Goal: Information Seeking & Learning: Learn about a topic

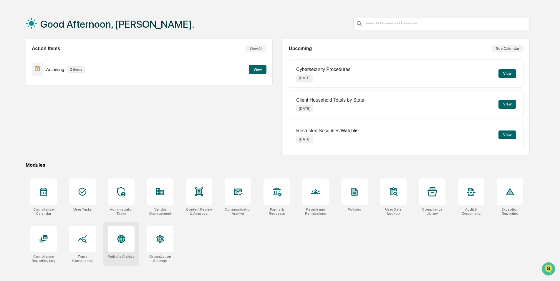
scroll to position [28, 0]
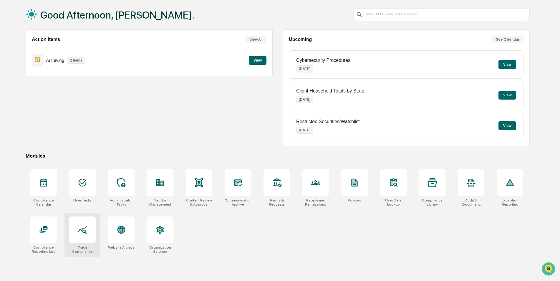
click at [86, 231] on icon at bounding box center [82, 229] width 9 height 9
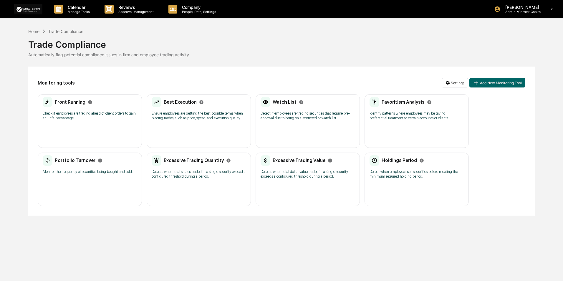
click at [81, 178] on div "Portfolio Turnover Monitor the frequency of securities being bought and sold. N…" at bounding box center [90, 179] width 104 height 54
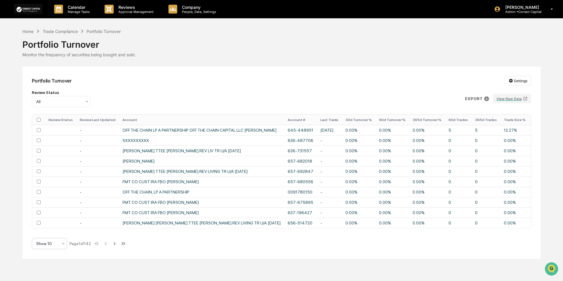
click at [60, 247] on div "Show 10" at bounding box center [47, 243] width 28 height 8
click at [51, 231] on div "Show 100" at bounding box center [49, 231] width 35 height 12
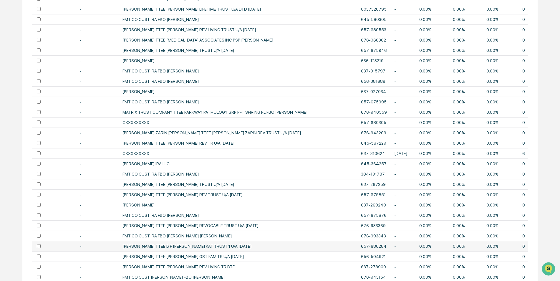
scroll to position [907, 0]
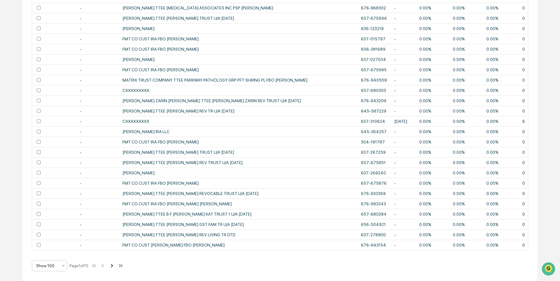
click at [112, 265] on icon at bounding box center [112, 265] width 6 height 6
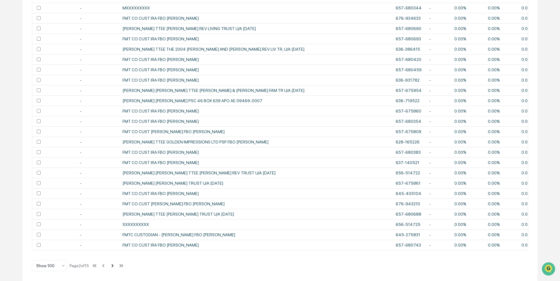
click at [112, 265] on icon at bounding box center [112, 265] width 6 height 6
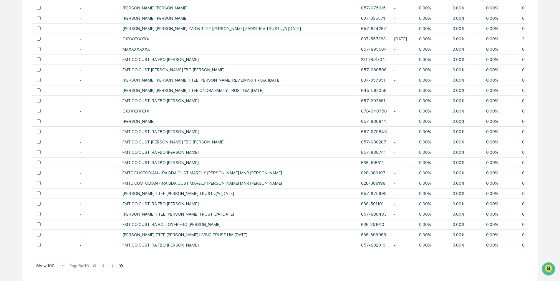
click at [122, 265] on icon at bounding box center [120, 265] width 2 height 3
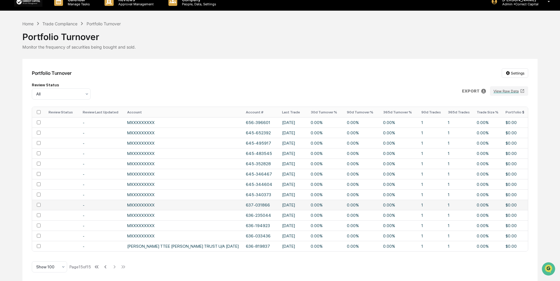
scroll to position [11, 0]
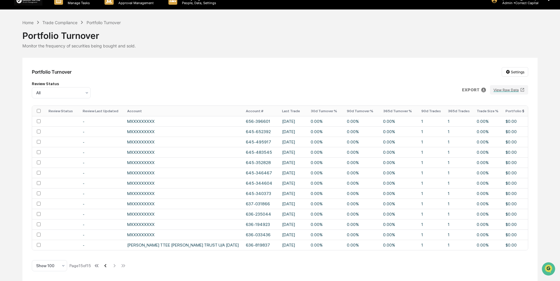
click at [107, 264] on icon at bounding box center [105, 265] width 6 height 6
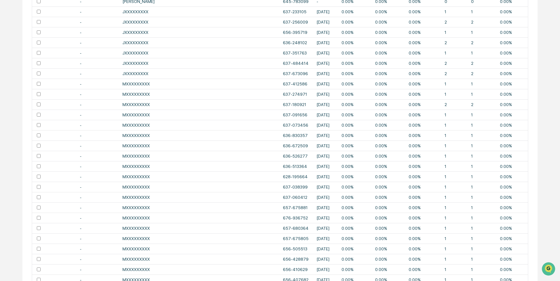
scroll to position [907, 0]
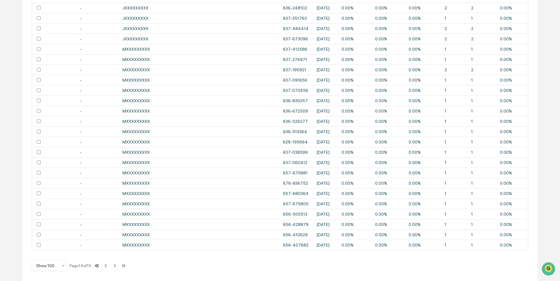
click at [99, 264] on icon at bounding box center [97, 265] width 6 height 6
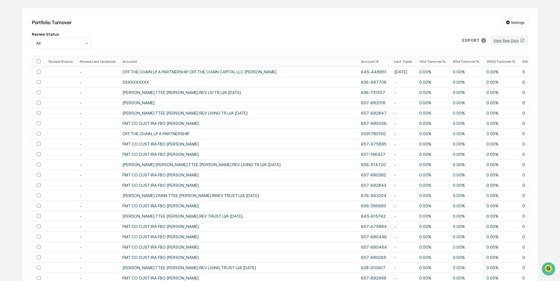
scroll to position [0, 0]
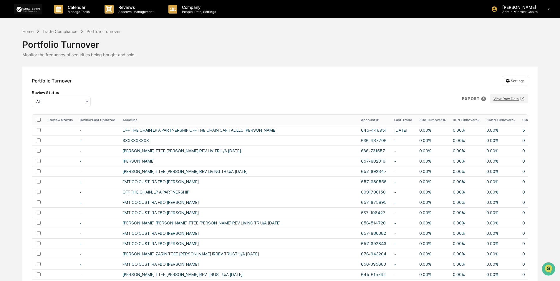
click at [416, 119] on th "30d Turnover %" at bounding box center [433, 119] width 34 height 10
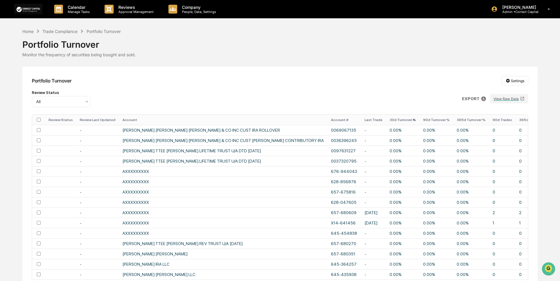
click at [386, 119] on th "30d Turnover %" at bounding box center [403, 119] width 34 height 10
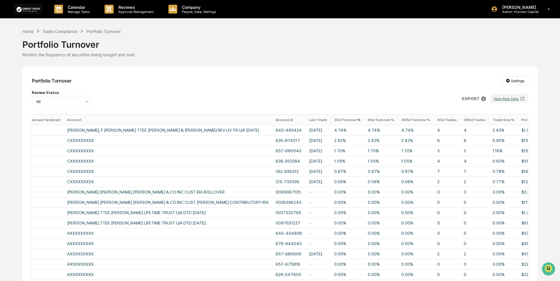
click at [518, 119] on th "Portfolio $" at bounding box center [535, 119] width 35 height 10
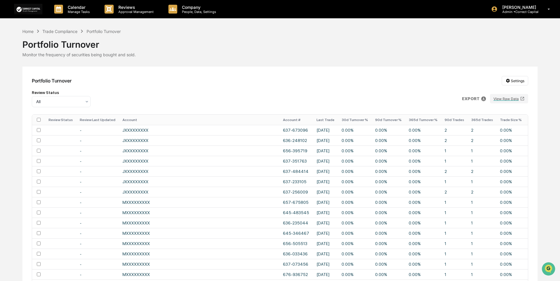
click at [525, 118] on th "Portfolio $" at bounding box center [539, 119] width 28 height 10
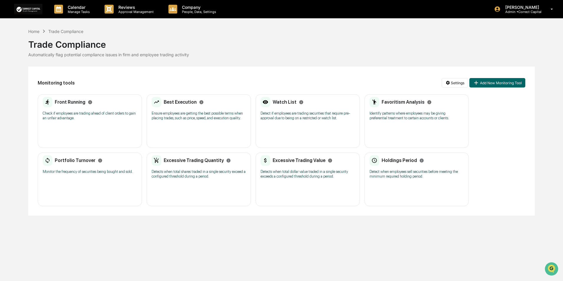
click at [387, 168] on div "Holdings Period Detect when employees sell securities before meeting the minimu…" at bounding box center [416, 168] width 94 height 27
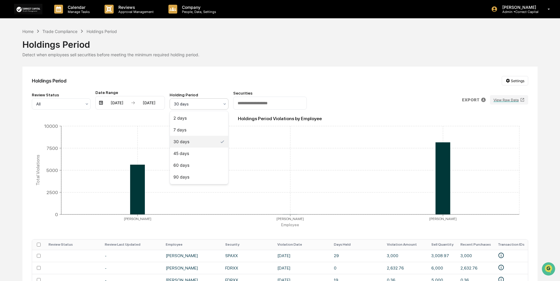
click at [211, 103] on div at bounding box center [196, 104] width 45 height 6
click at [311, 42] on div "Holdings Period" at bounding box center [279, 41] width 515 height 15
click at [350, 46] on div "Holdings Period" at bounding box center [279, 41] width 515 height 15
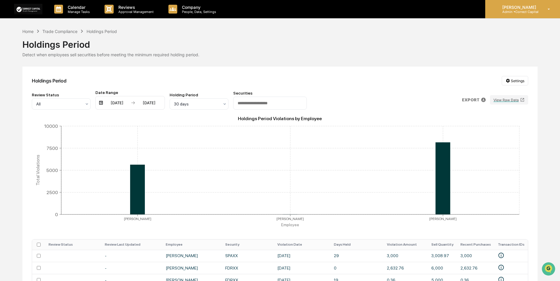
click at [528, 11] on p "Admin • Correct Capital" at bounding box center [518, 12] width 42 height 4
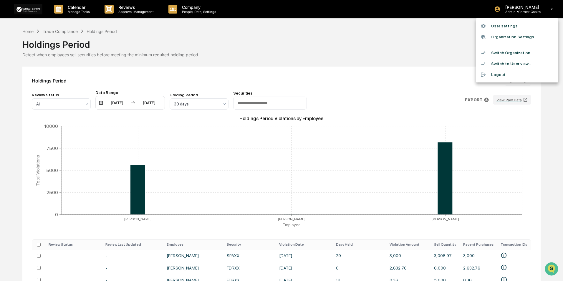
click at [512, 52] on li "Switch Organization" at bounding box center [517, 52] width 82 height 11
